Goal: Task Accomplishment & Management: Use online tool/utility

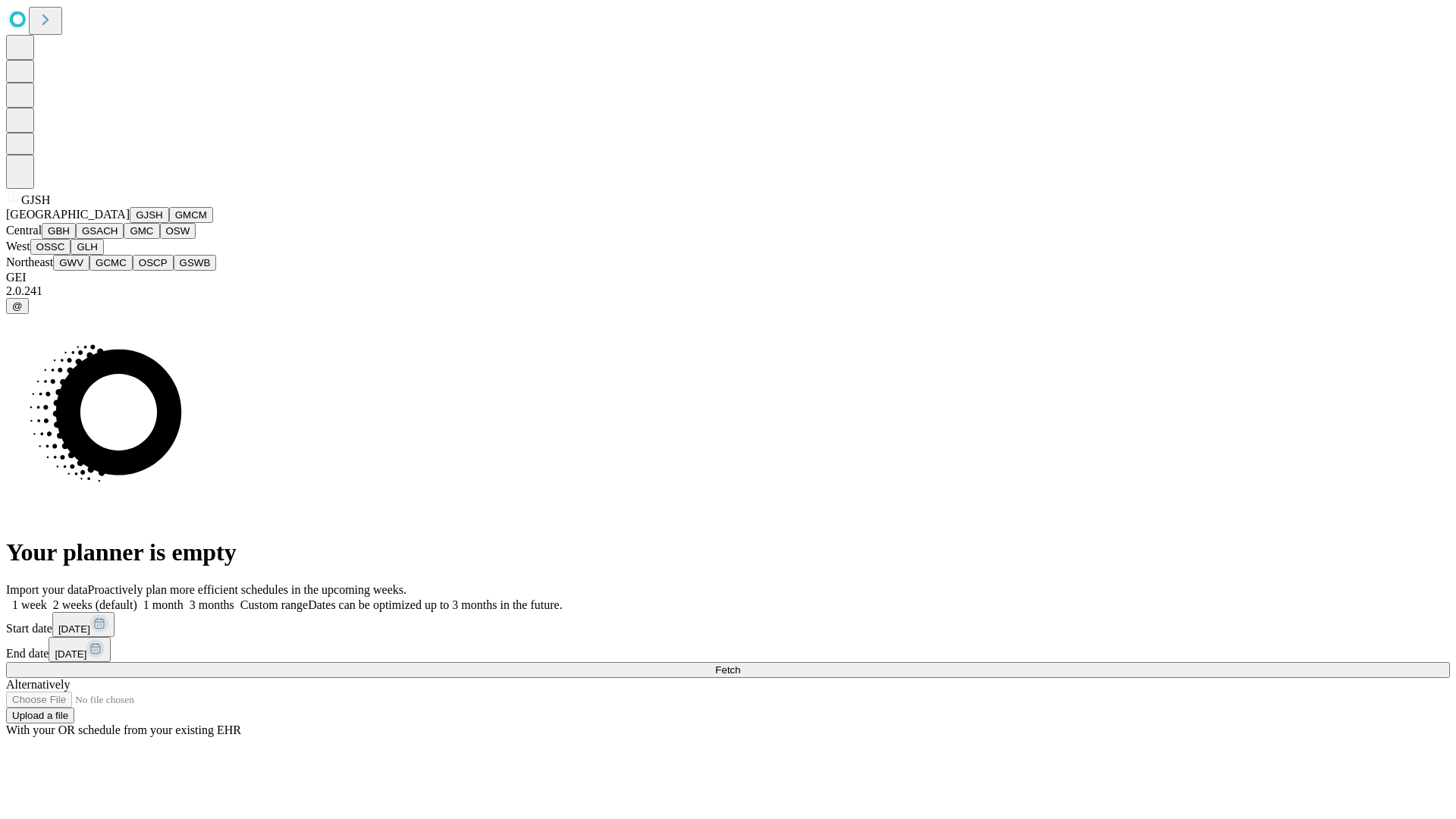
click at [129, 223] on button "GJSH" at bounding box center [149, 215] width 40 height 16
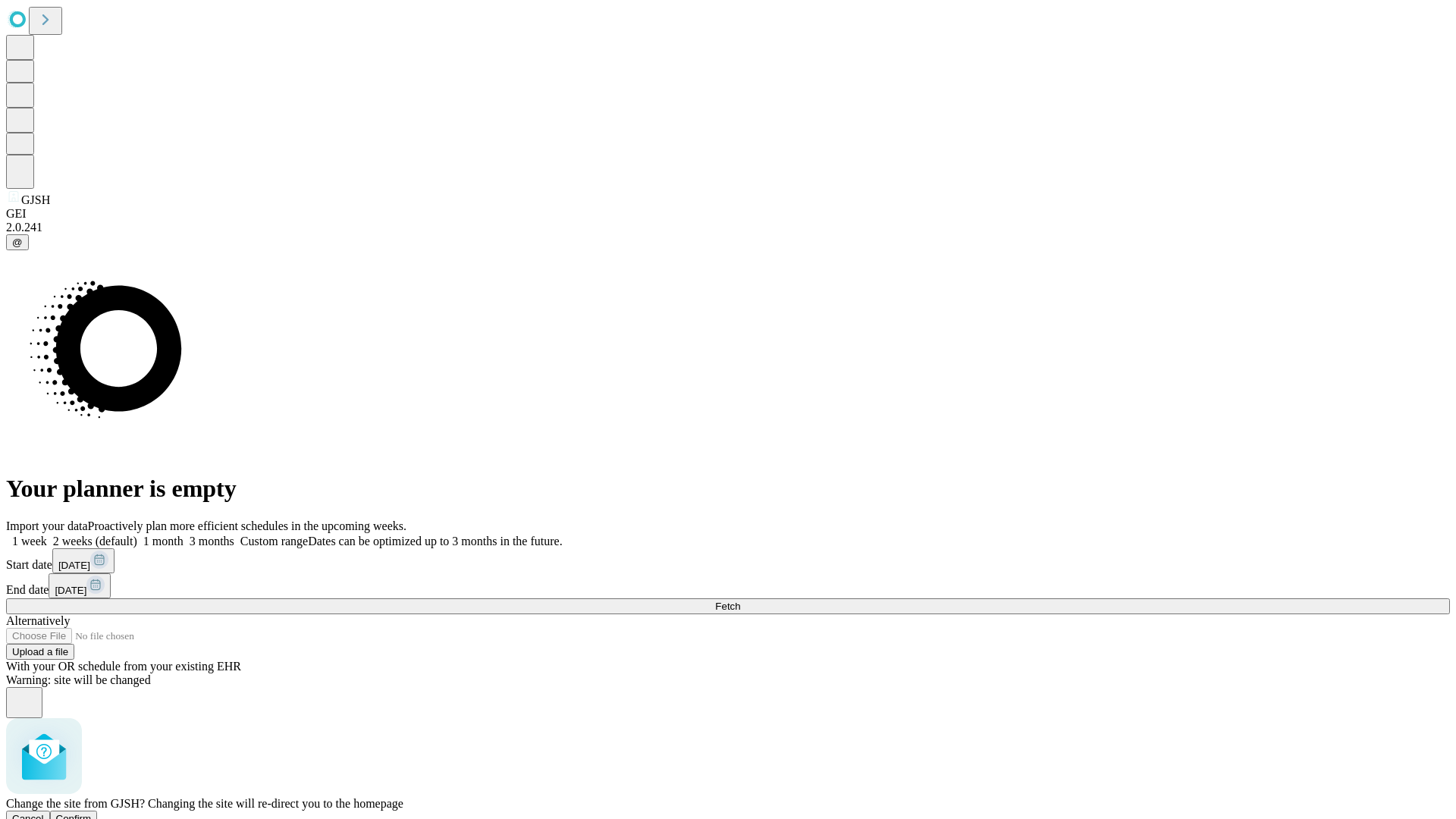
click at [92, 813] on span "Confirm" at bounding box center [74, 818] width 36 height 11
click at [47, 535] on label "1 week" at bounding box center [26, 541] width 41 height 13
click at [740, 601] on span "Fetch" at bounding box center [727, 606] width 25 height 11
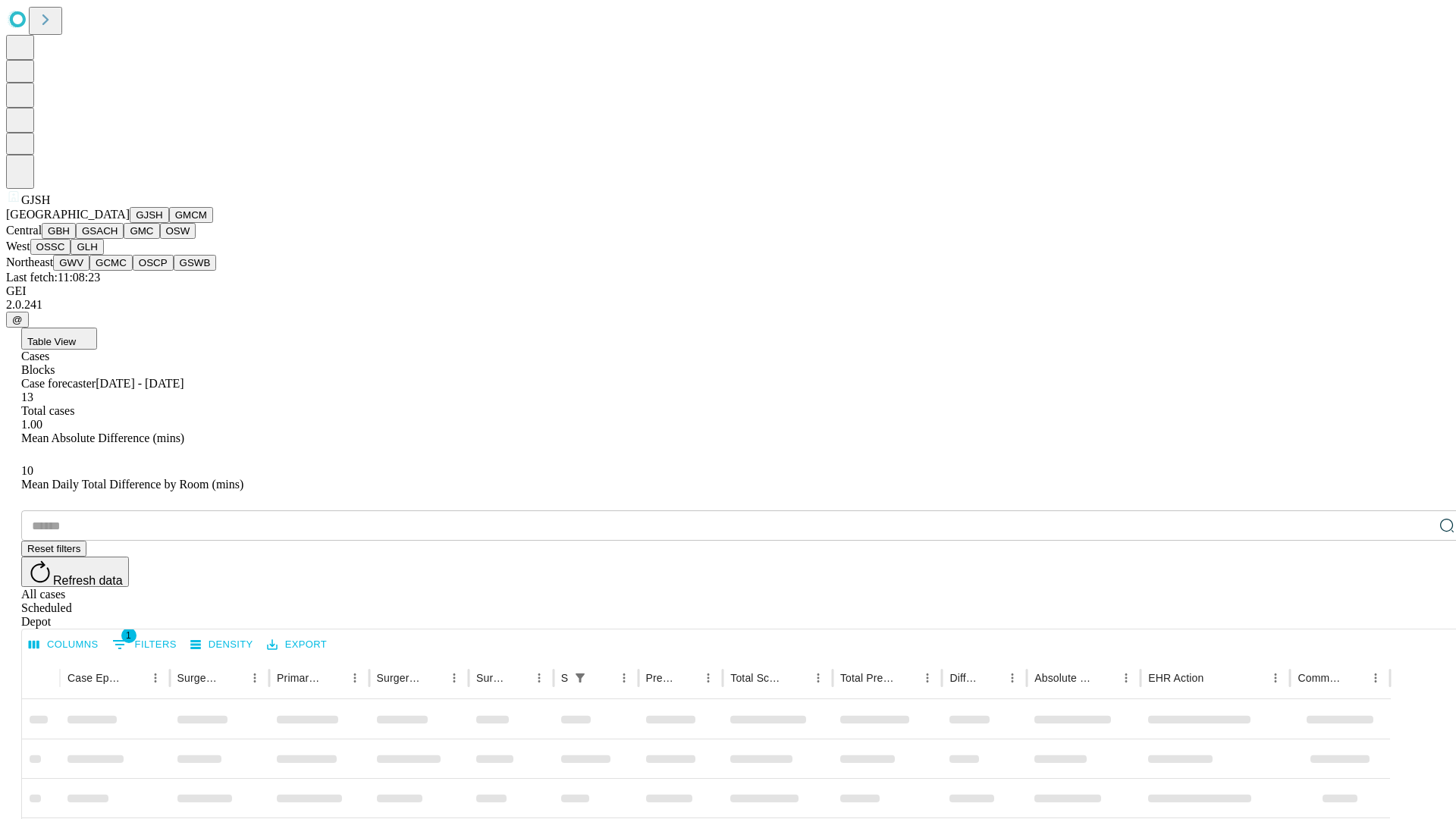
click at [169, 223] on button "GMCM" at bounding box center [191, 215] width 44 height 16
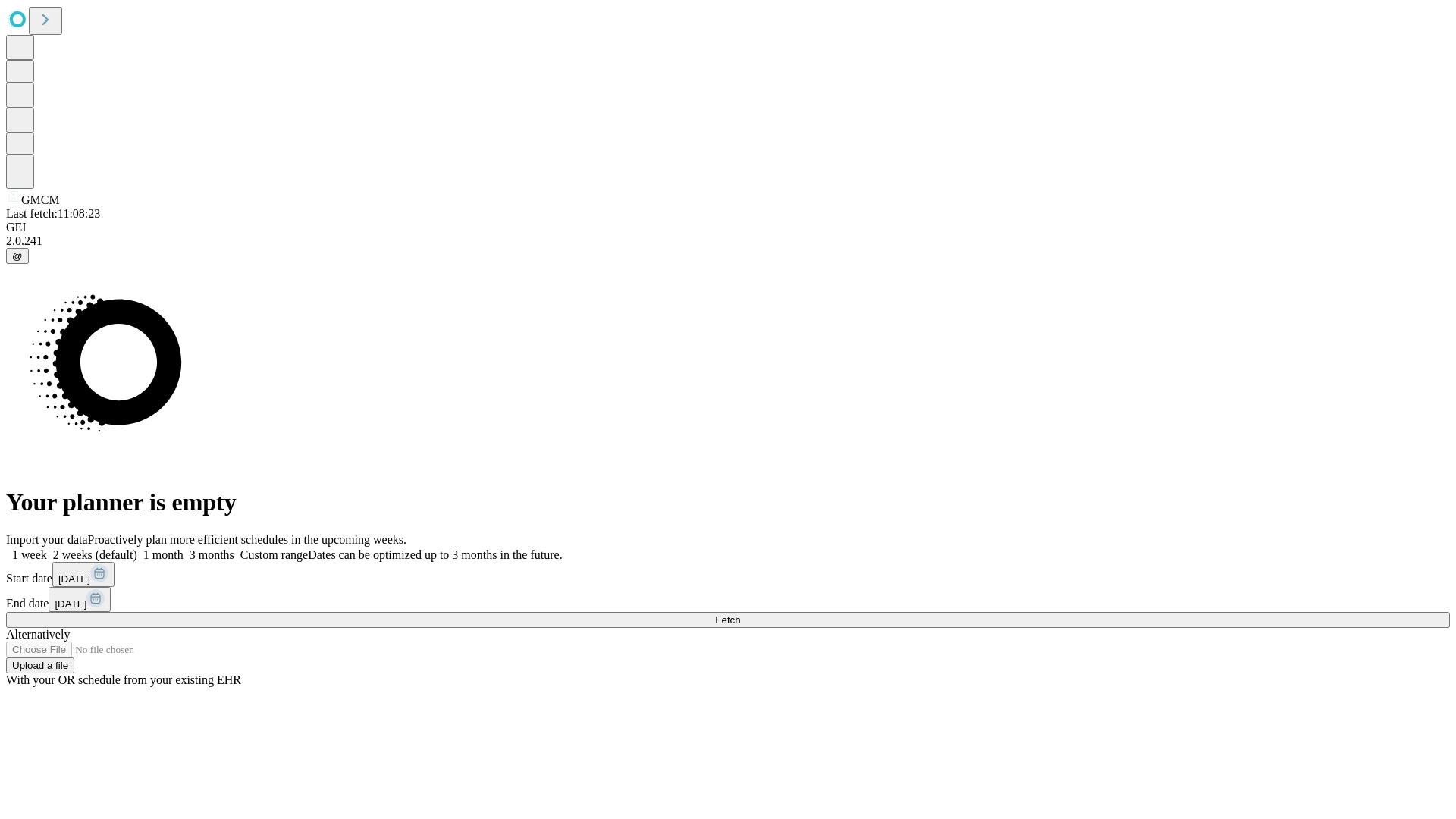
click at [740, 615] on span "Fetch" at bounding box center [727, 620] width 25 height 11
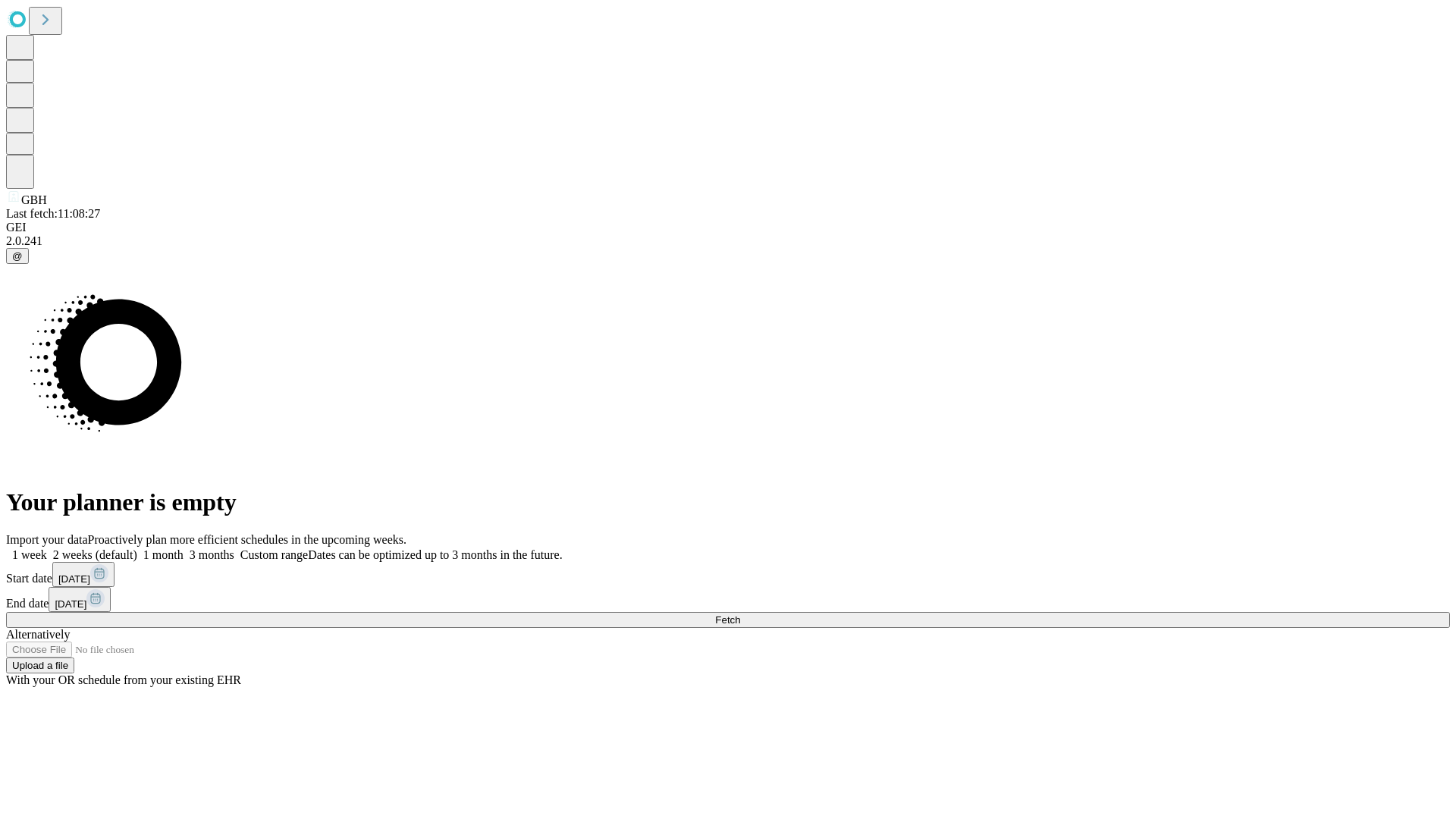
click at [47, 548] on label "1 week" at bounding box center [26, 554] width 41 height 13
click at [740, 615] on span "Fetch" at bounding box center [727, 620] width 25 height 11
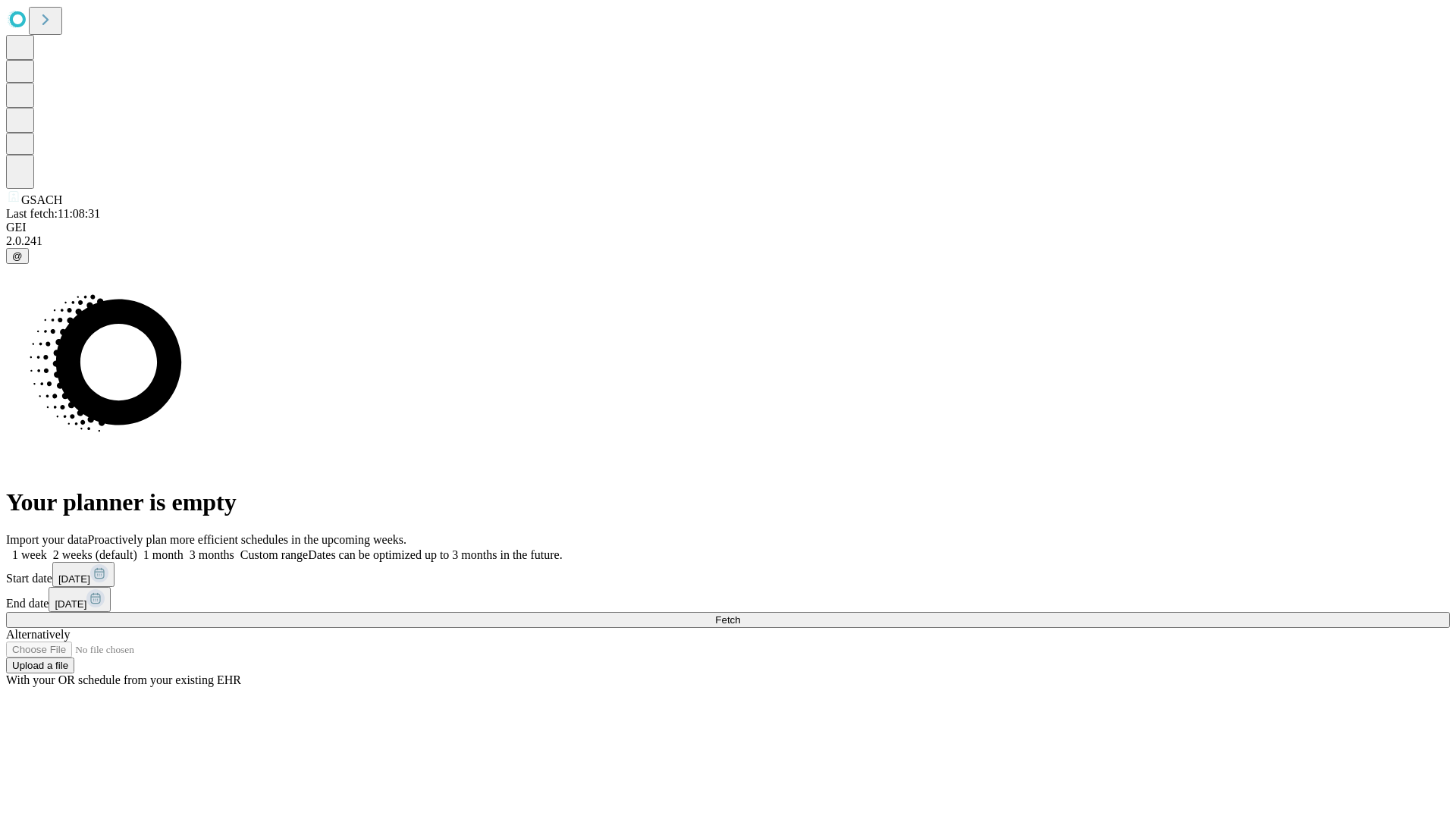
click at [47, 548] on label "1 week" at bounding box center [26, 554] width 41 height 13
click at [740, 615] on span "Fetch" at bounding box center [727, 620] width 25 height 11
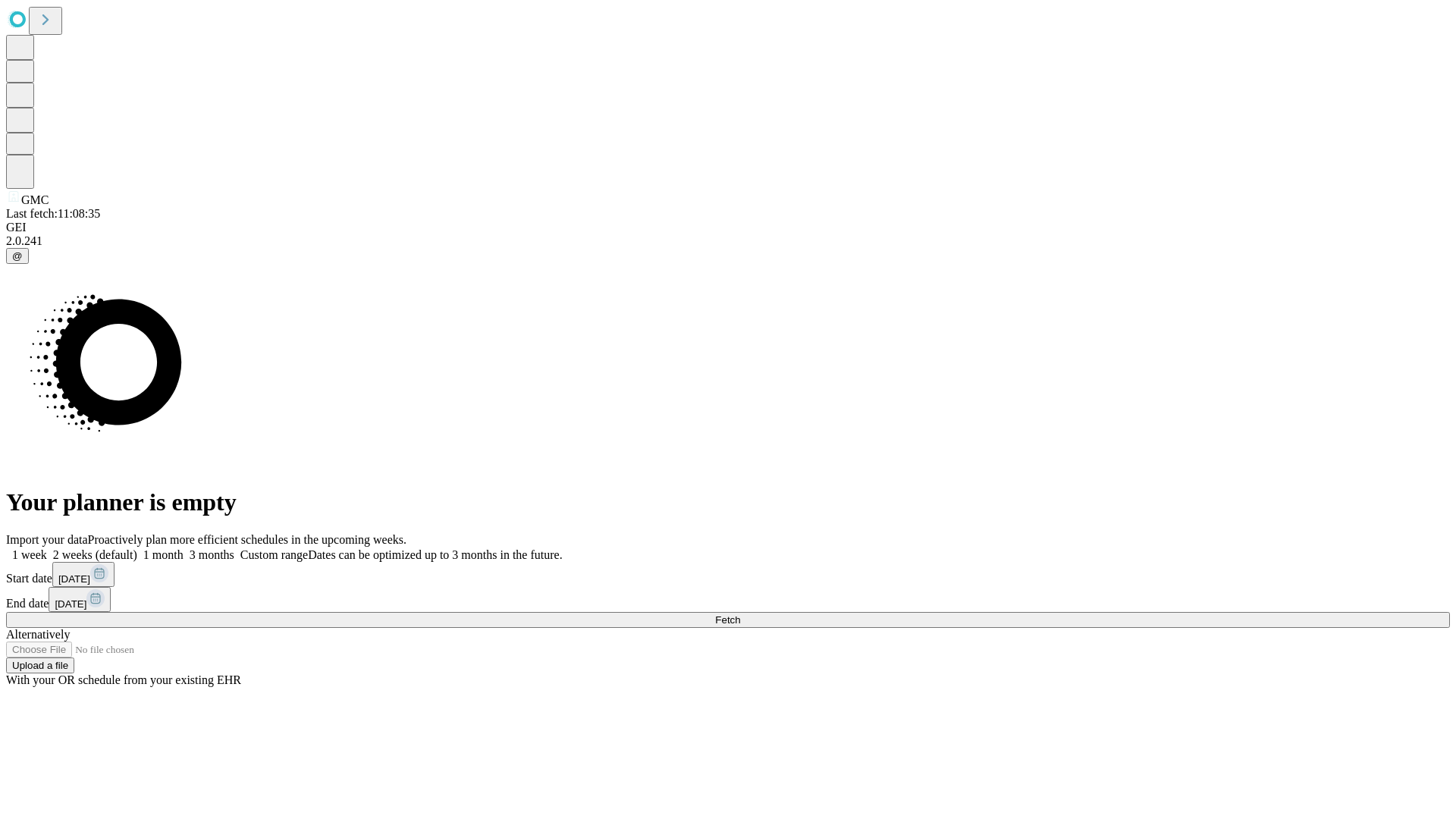
click at [47, 548] on label "1 week" at bounding box center [26, 554] width 41 height 13
click at [740, 615] on span "Fetch" at bounding box center [727, 620] width 25 height 11
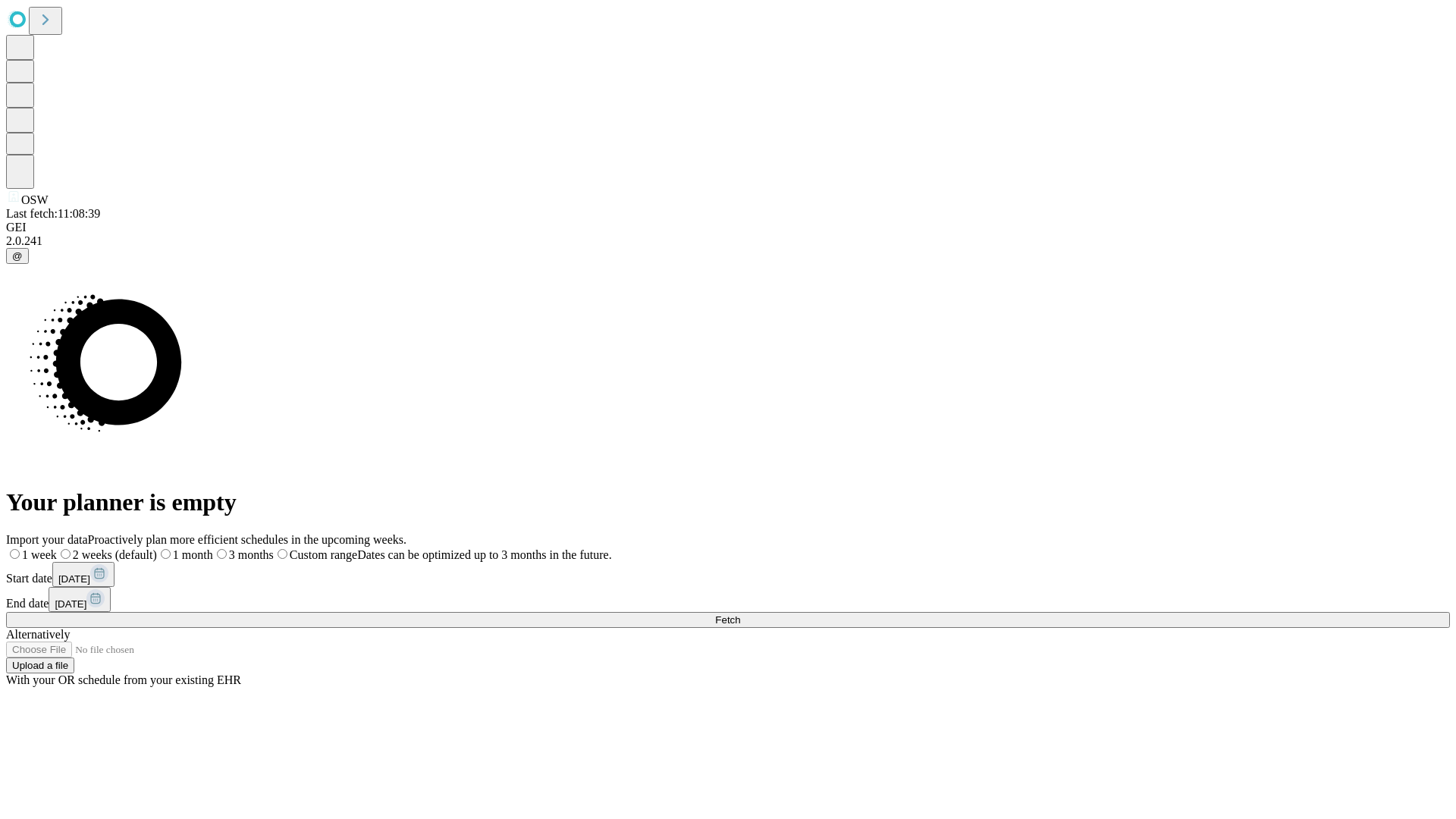
click at [740, 615] on span "Fetch" at bounding box center [727, 620] width 25 height 11
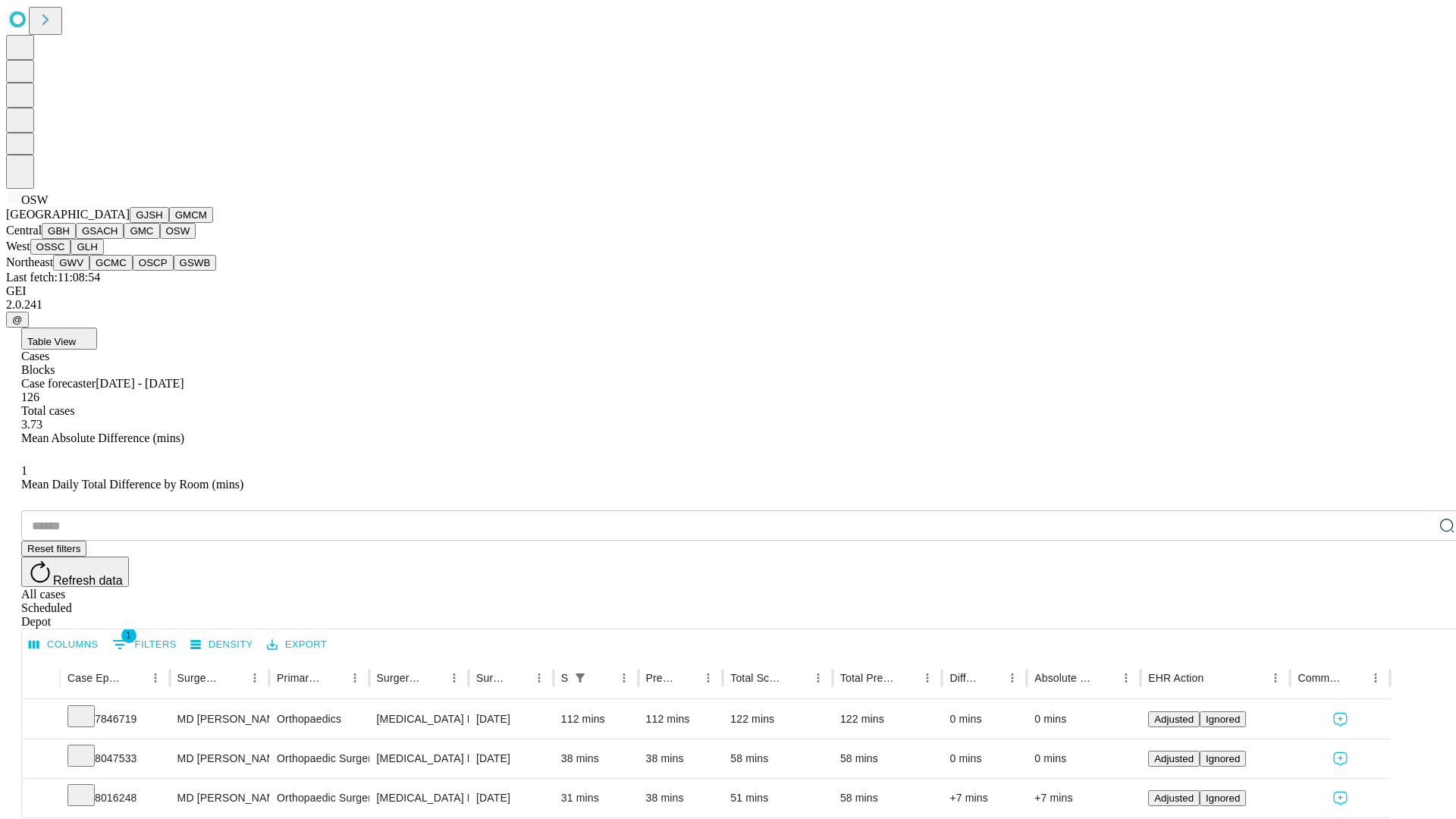
click at [72, 255] on button "OSSC" at bounding box center [50, 247] width 41 height 16
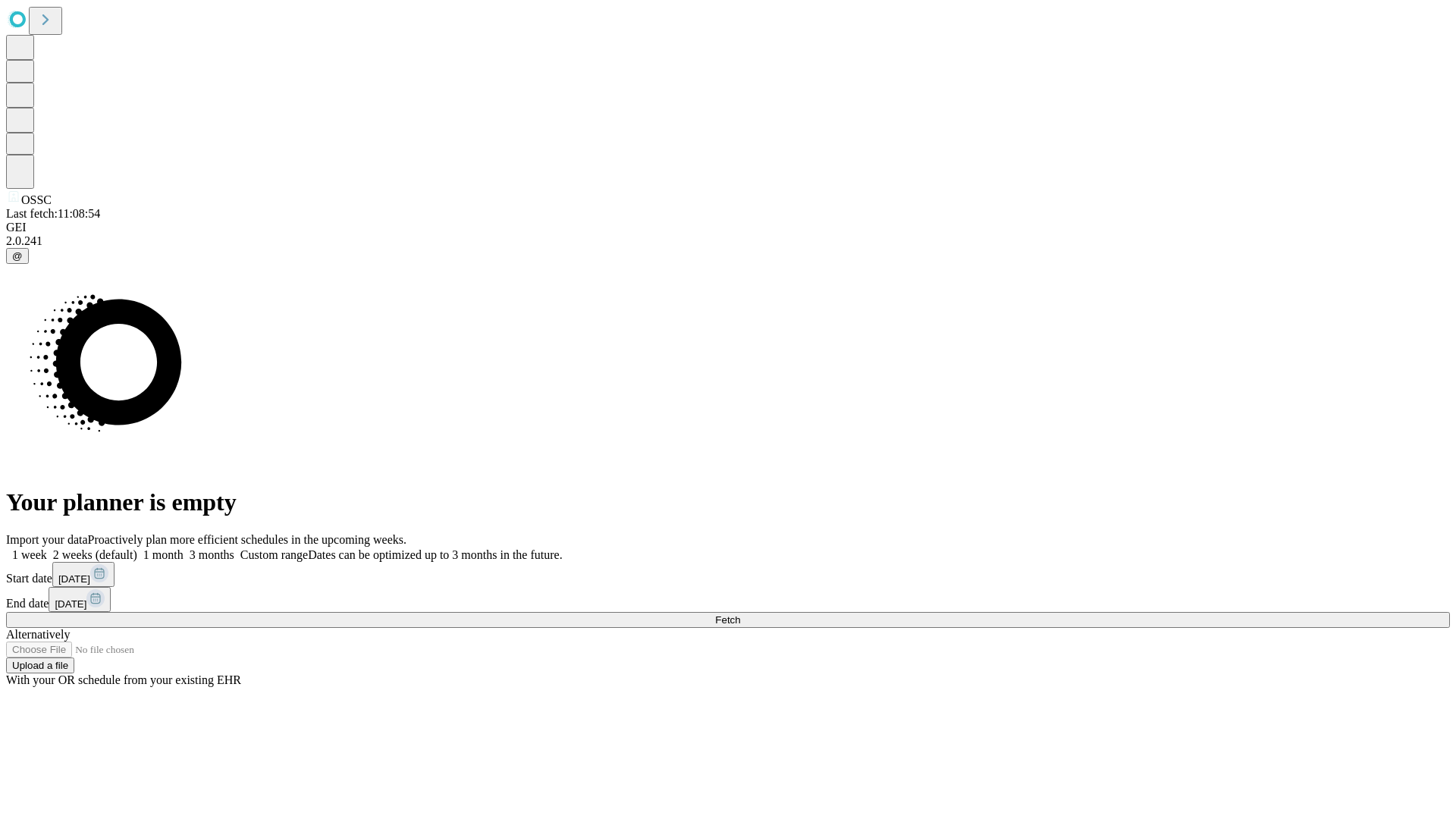
click at [47, 548] on label "1 week" at bounding box center [26, 554] width 41 height 13
click at [740, 615] on span "Fetch" at bounding box center [727, 620] width 25 height 11
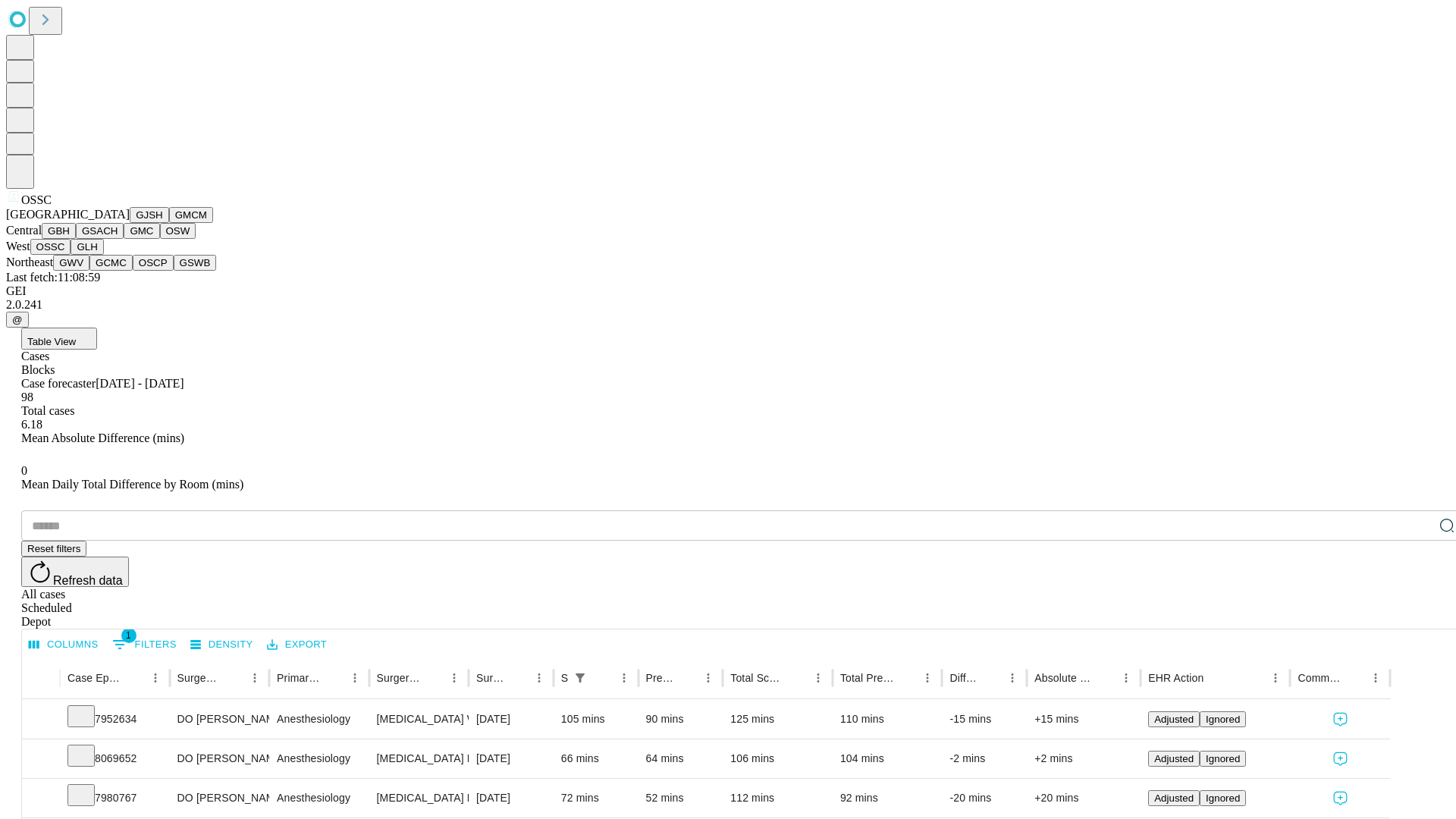
click at [104, 255] on button "GLH" at bounding box center [87, 247] width 33 height 16
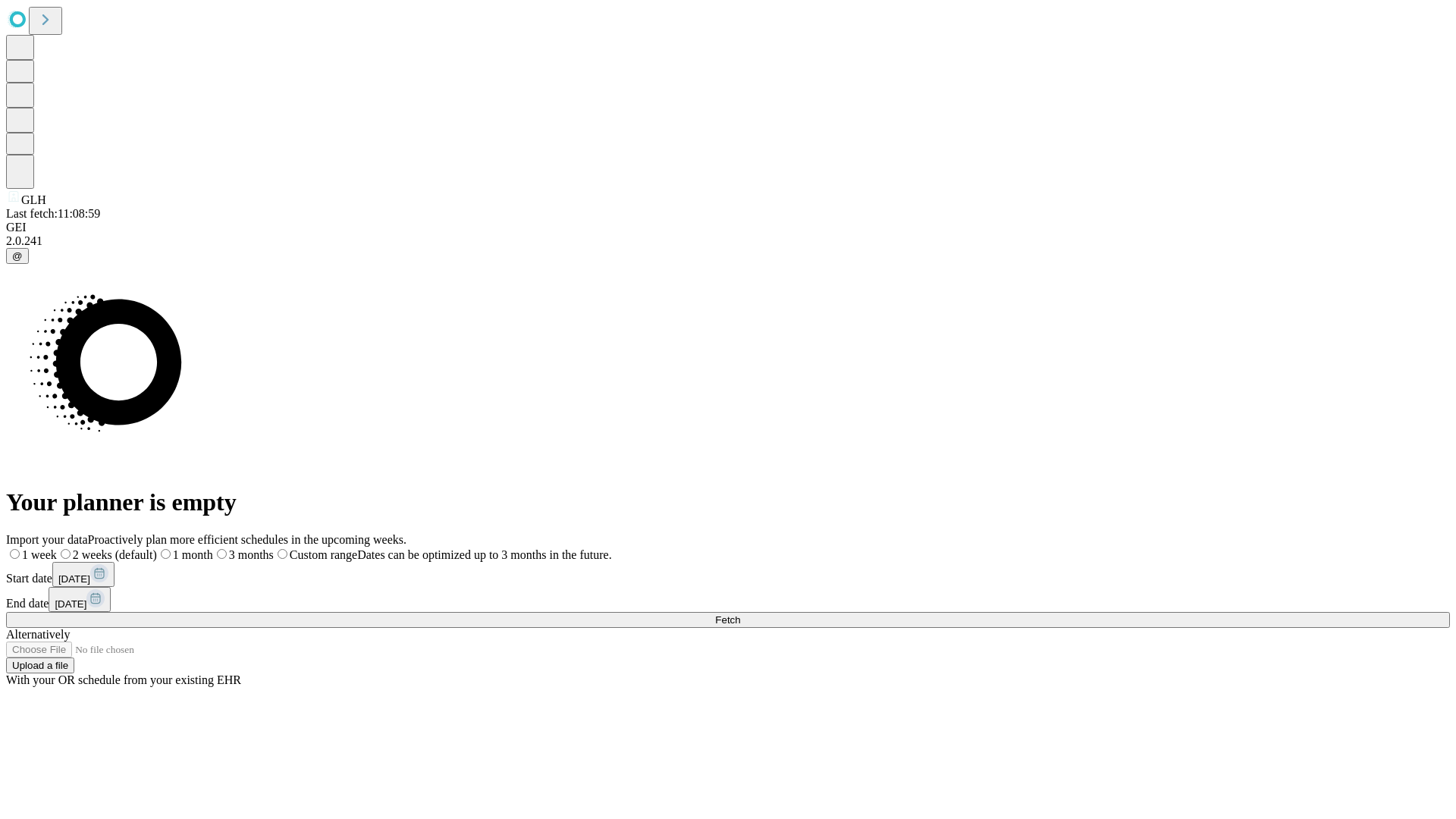
click at [740, 615] on span "Fetch" at bounding box center [727, 620] width 25 height 11
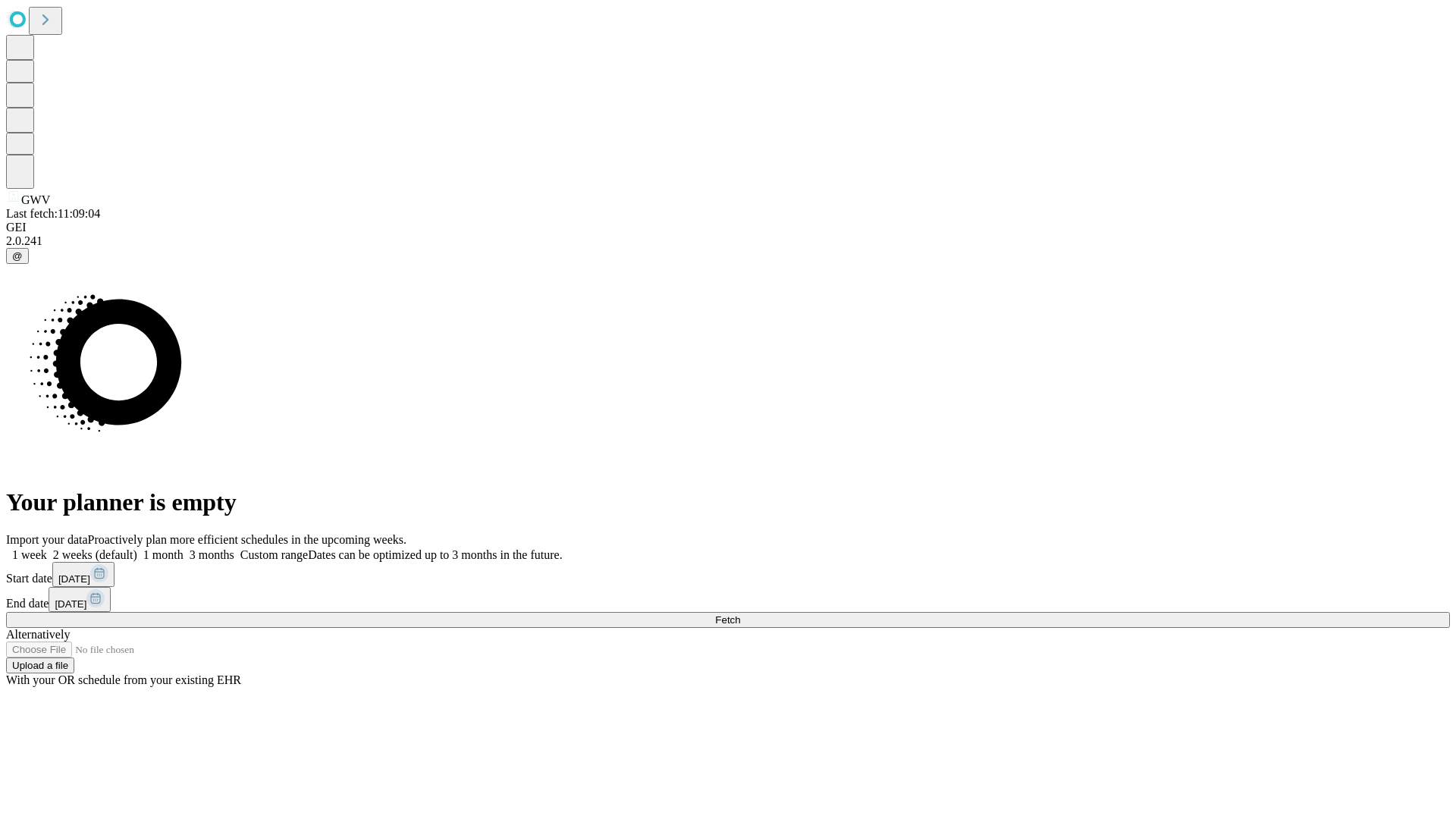
click at [47, 548] on label "1 week" at bounding box center [26, 554] width 41 height 13
click at [740, 615] on span "Fetch" at bounding box center [727, 620] width 25 height 11
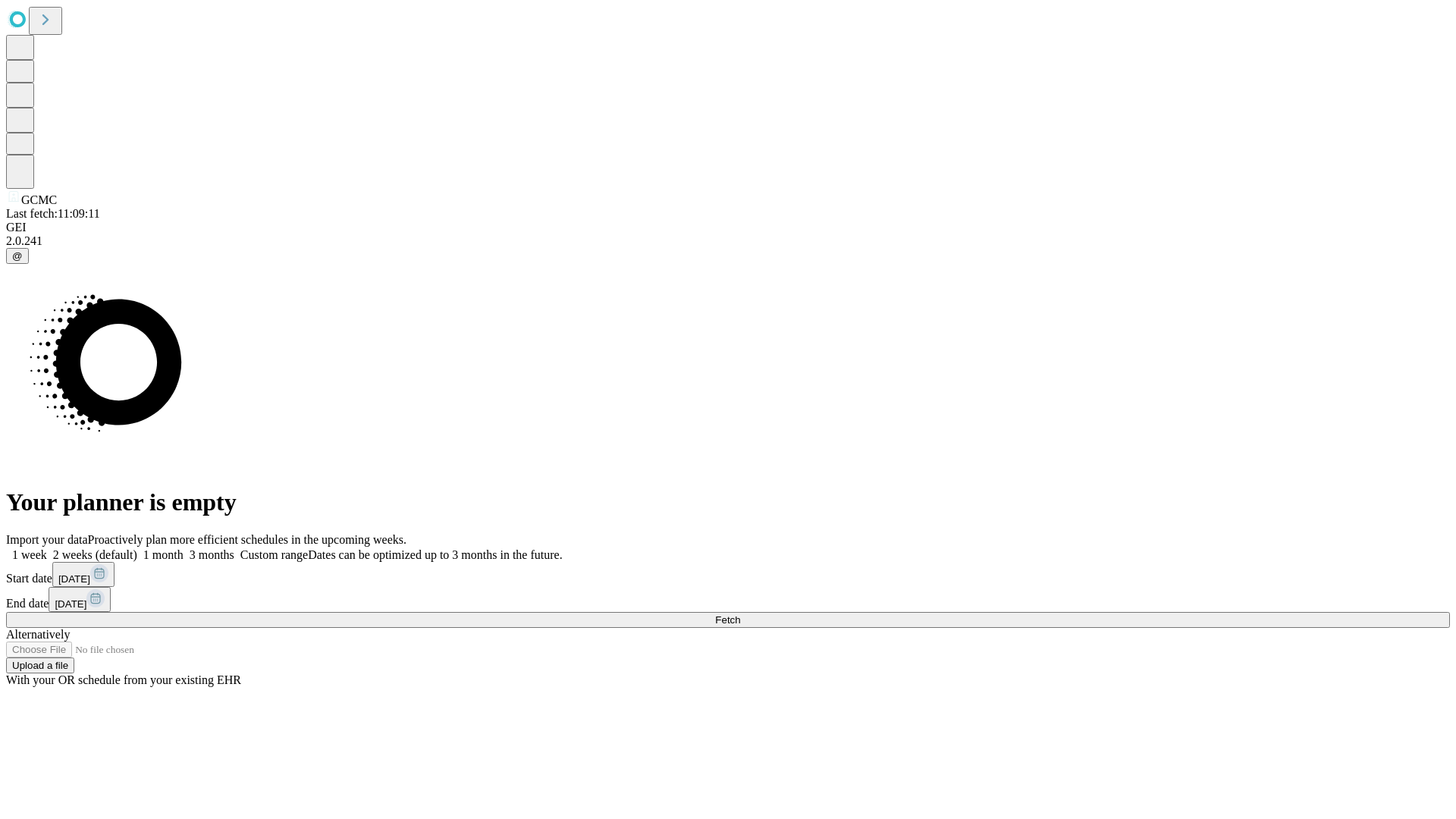
click at [47, 548] on label "1 week" at bounding box center [26, 554] width 41 height 13
click at [740, 615] on span "Fetch" at bounding box center [727, 620] width 25 height 11
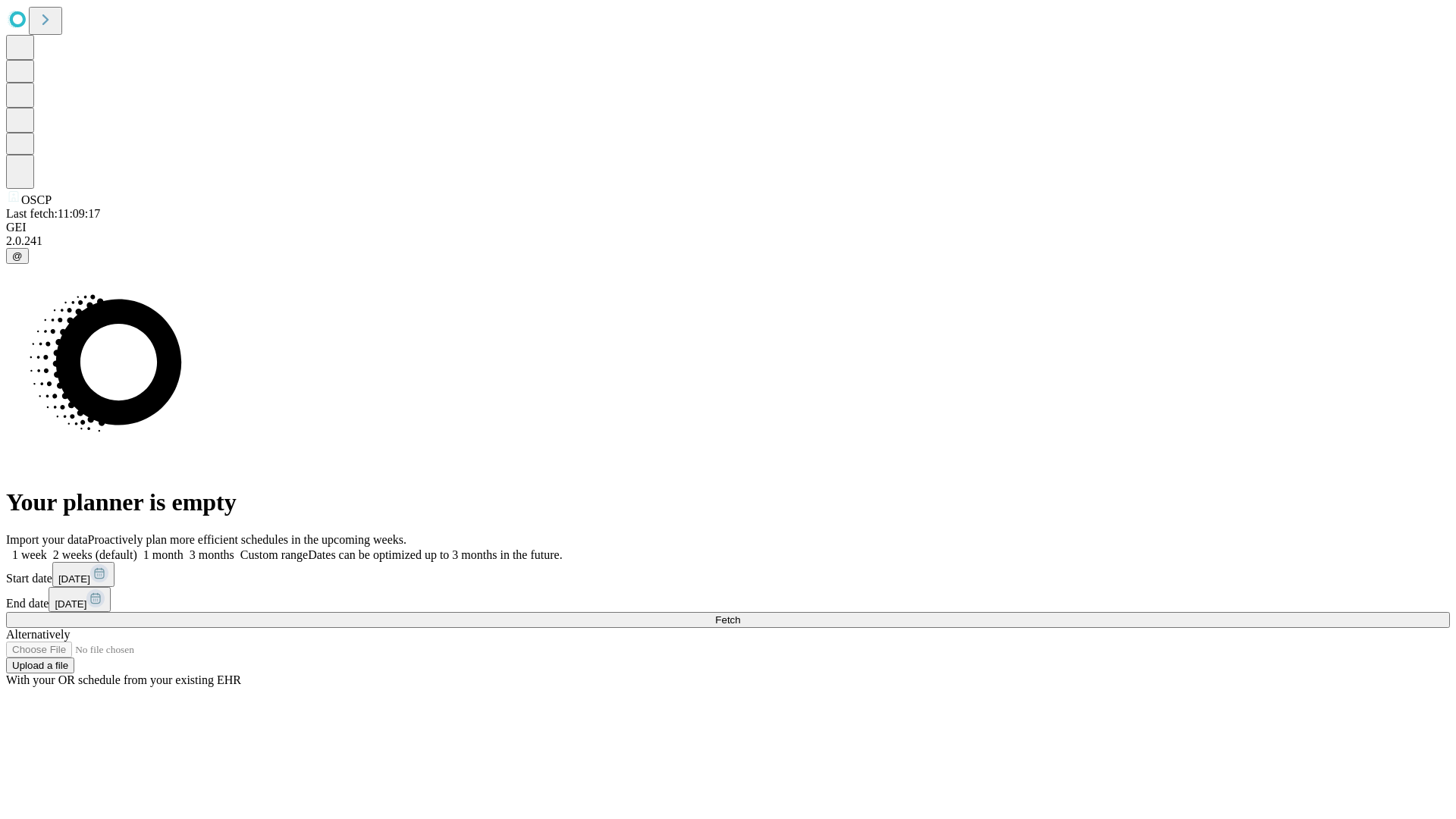
click at [47, 548] on label "1 week" at bounding box center [26, 554] width 41 height 13
click at [740, 615] on span "Fetch" at bounding box center [727, 620] width 25 height 11
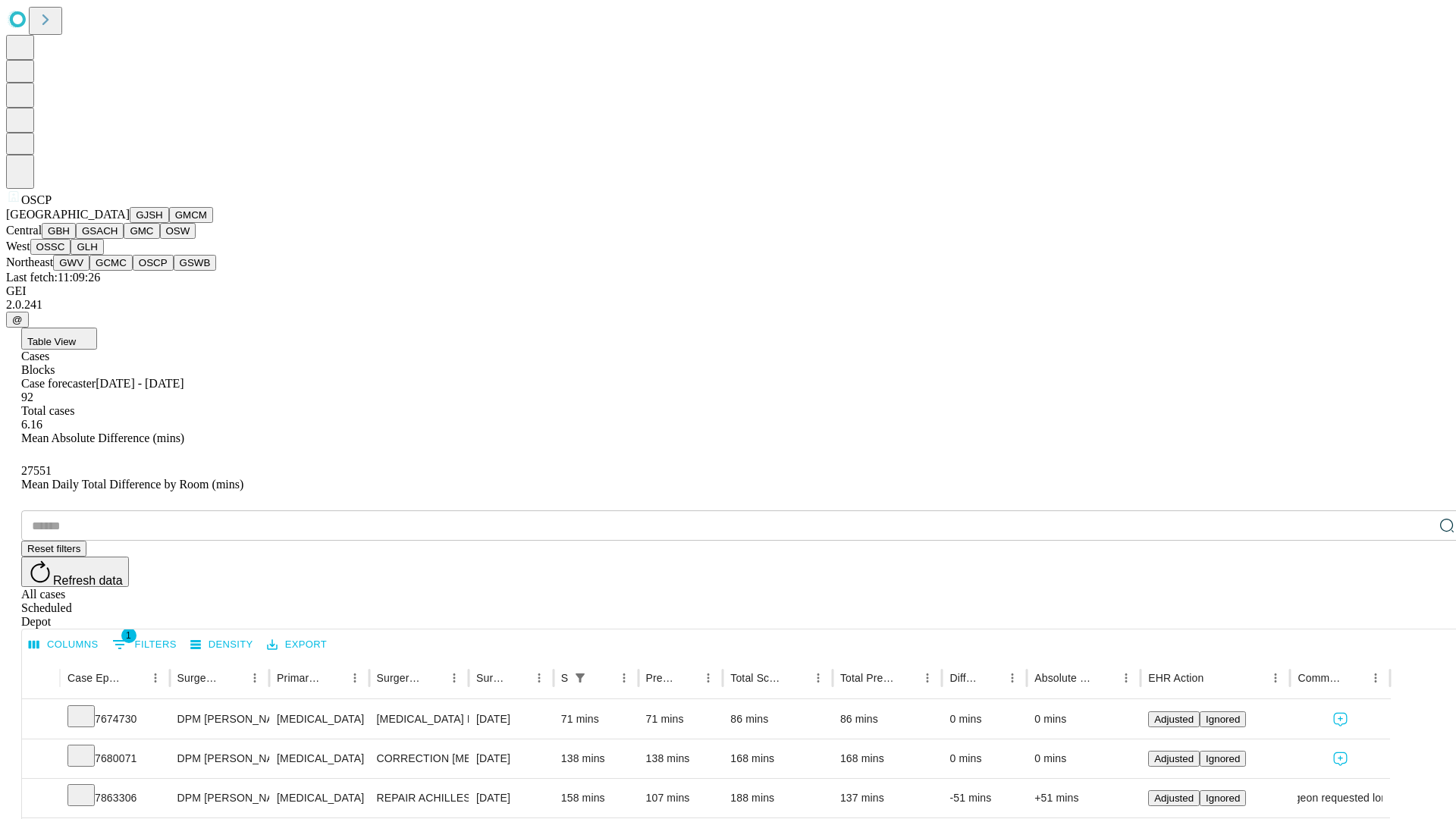
click at [173, 271] on button "GSWB" at bounding box center [194, 263] width 43 height 16
